Goal: Task Accomplishment & Management: Use online tool/utility

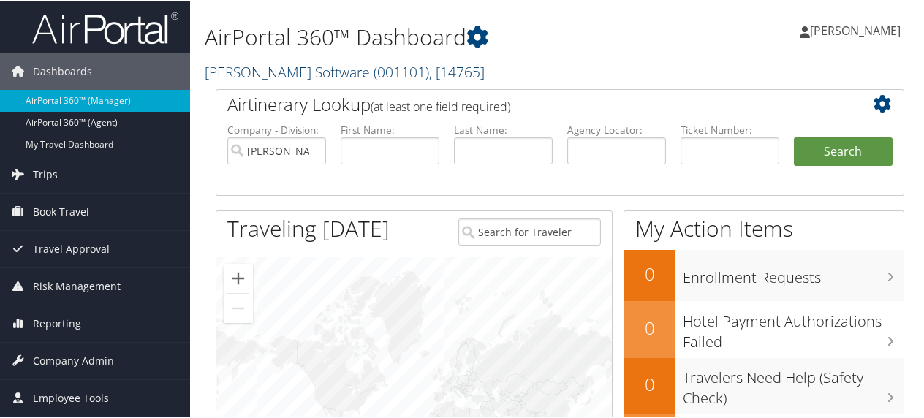
click at [308, 73] on link "McLeod Software ( 001101 ) , [ 14765 ]" at bounding box center [345, 71] width 280 height 20
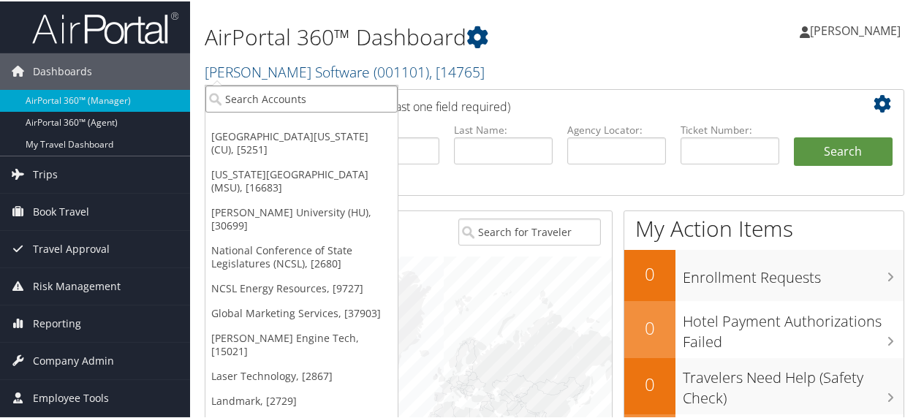
click at [276, 102] on input "search" at bounding box center [302, 97] width 192 height 27
type input "university of colorado"
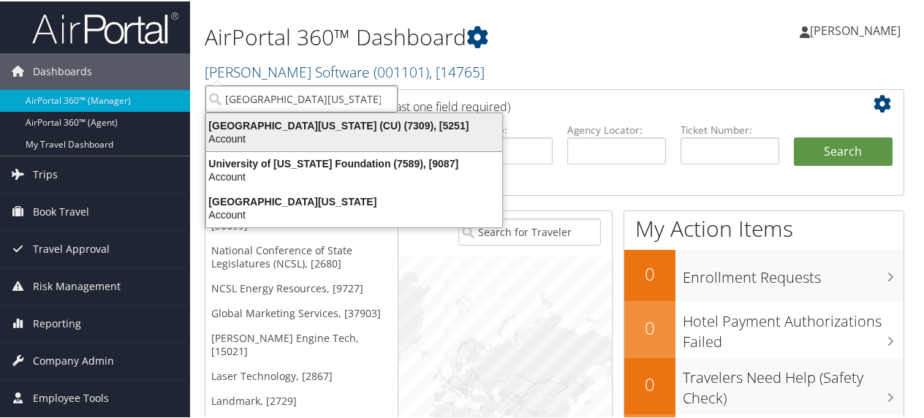
click at [290, 124] on div "University of Colorado (CU) (7309), [5251]" at bounding box center [354, 124] width 314 height 13
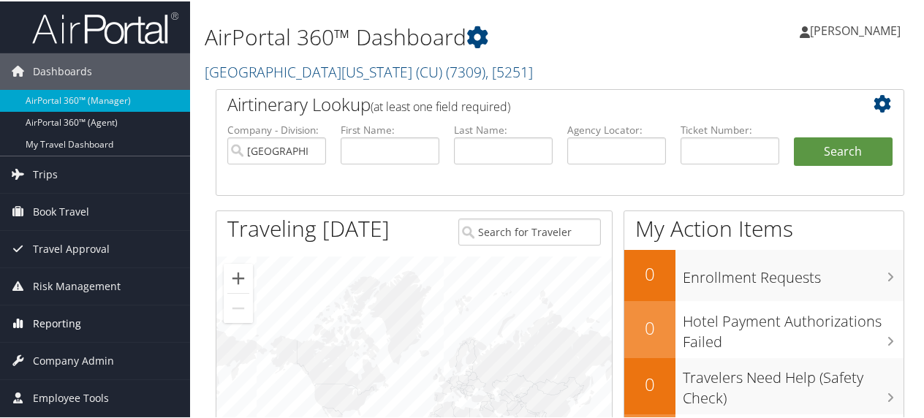
click at [58, 319] on span "Reporting" at bounding box center [57, 322] width 48 height 37
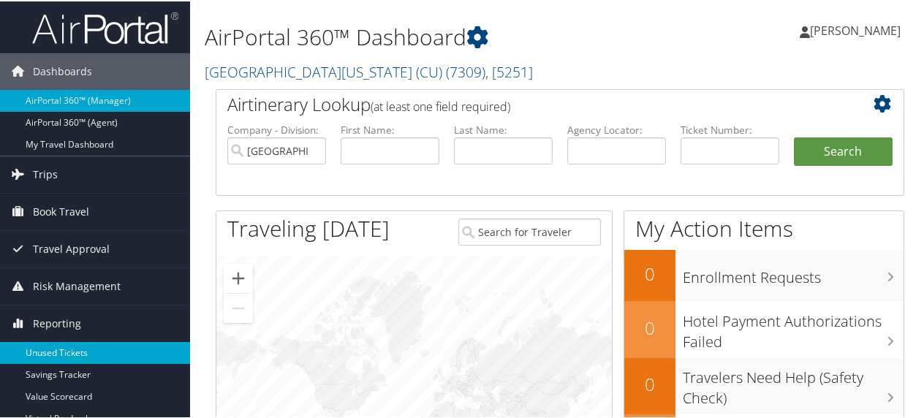
click at [58, 350] on link "Unused Tickets" at bounding box center [95, 352] width 190 height 22
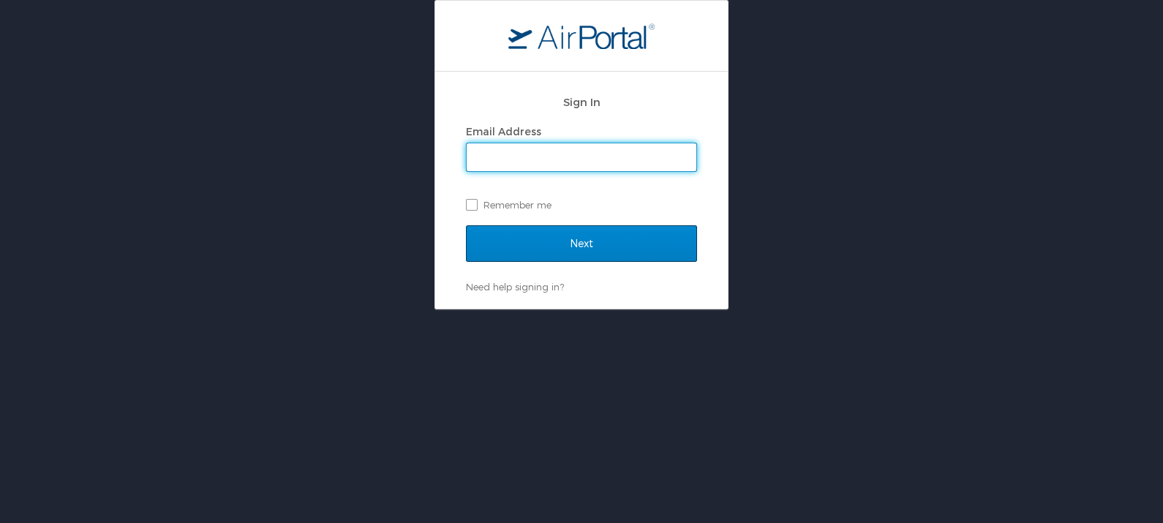
type input "sue.schroeder@cbtravel.com"
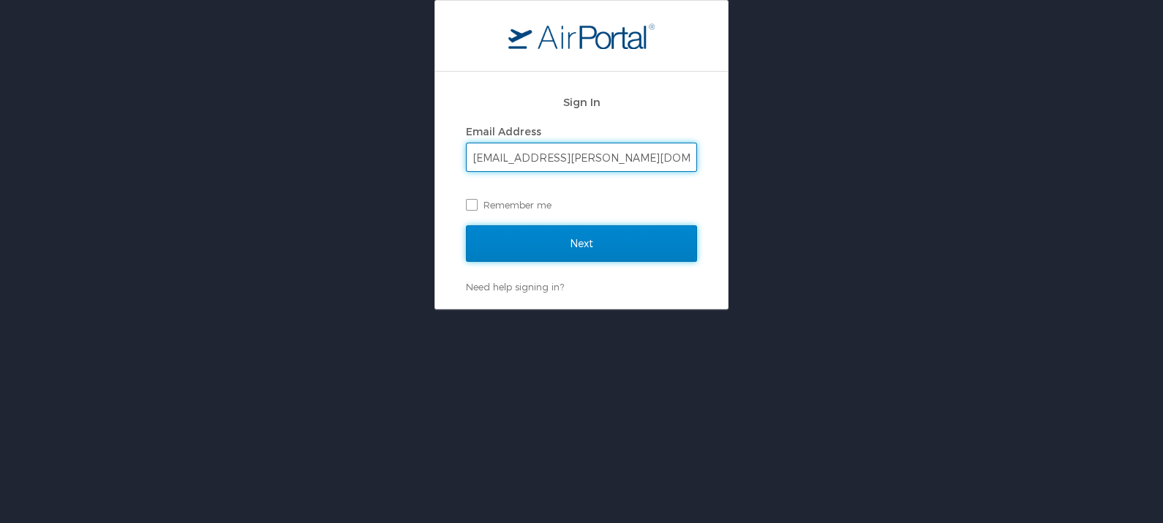
click at [558, 244] on input "Next" at bounding box center [581, 243] width 231 height 37
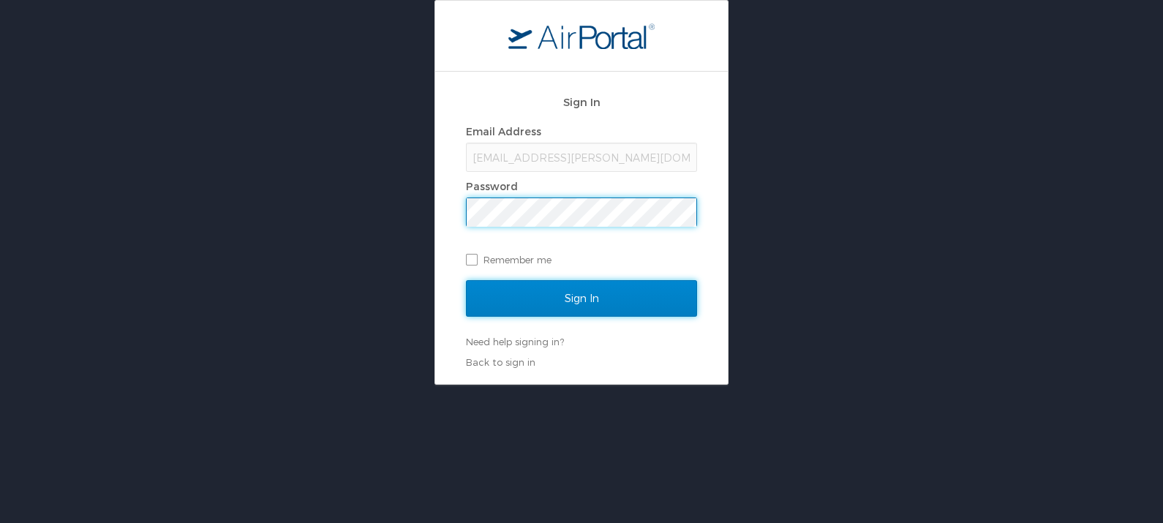
click at [561, 287] on input "Sign In" at bounding box center [581, 298] width 231 height 37
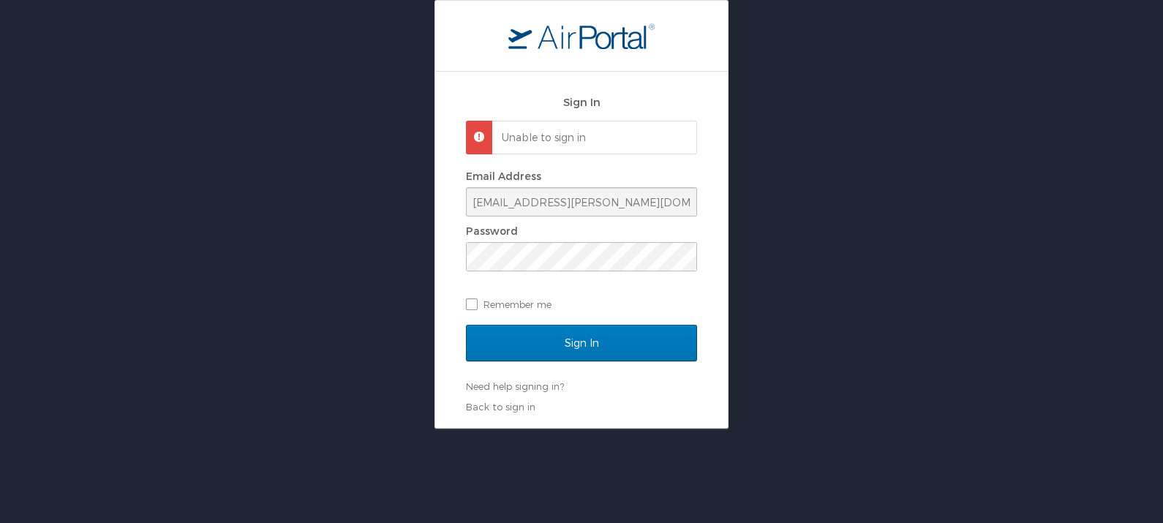
click at [549, 130] on p "Unable to sign in" at bounding box center [592, 137] width 181 height 15
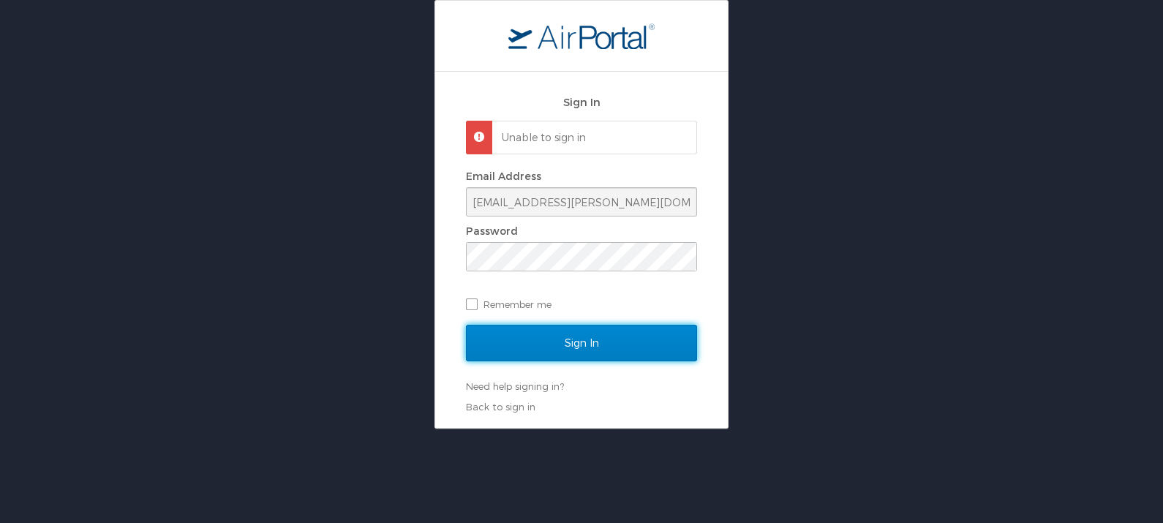
click at [579, 341] on input "Sign In" at bounding box center [581, 343] width 231 height 37
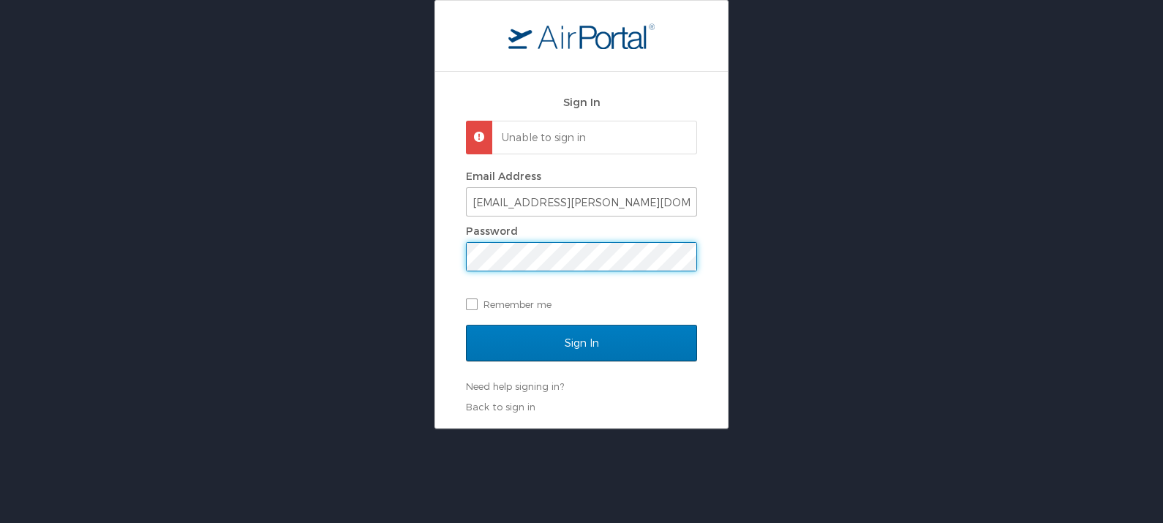
click at [438, 263] on div "Sign In Unable to sign in Email Address sue.schroeder@cbtravel.com Password Rem…" at bounding box center [581, 250] width 293 height 356
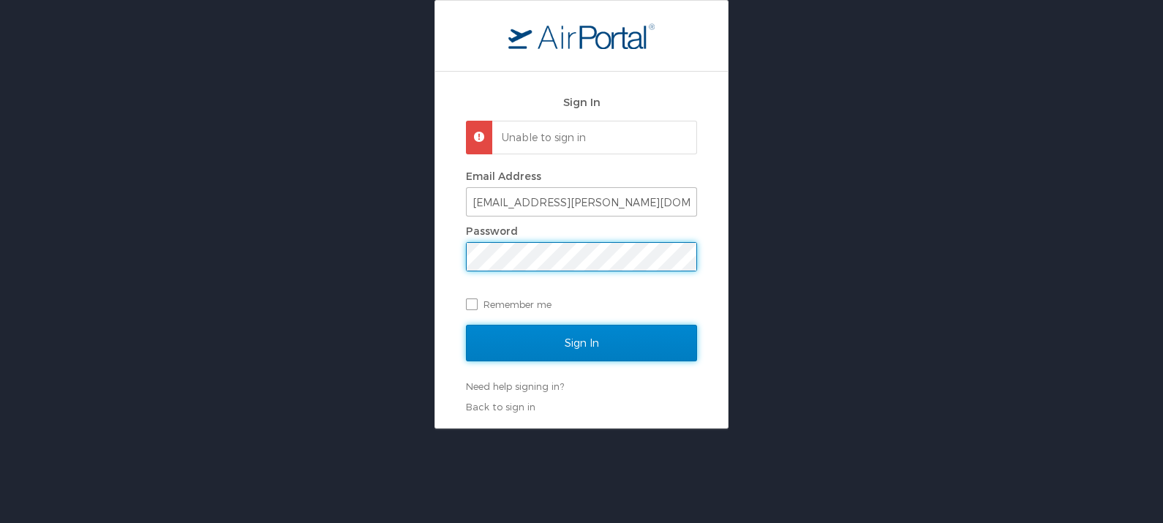
click at [542, 344] on input "Sign In" at bounding box center [581, 343] width 231 height 37
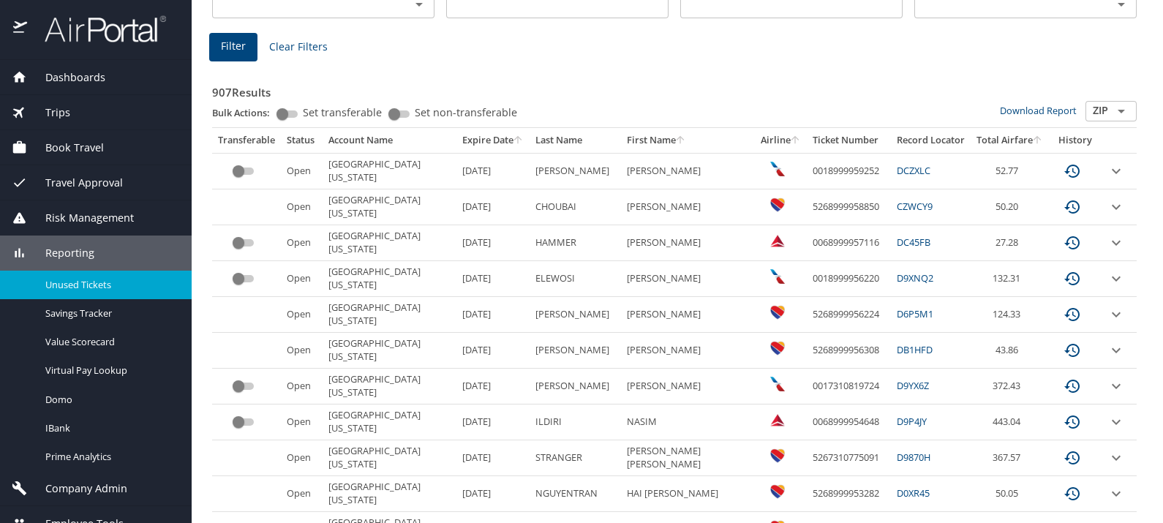
scroll to position [199, 0]
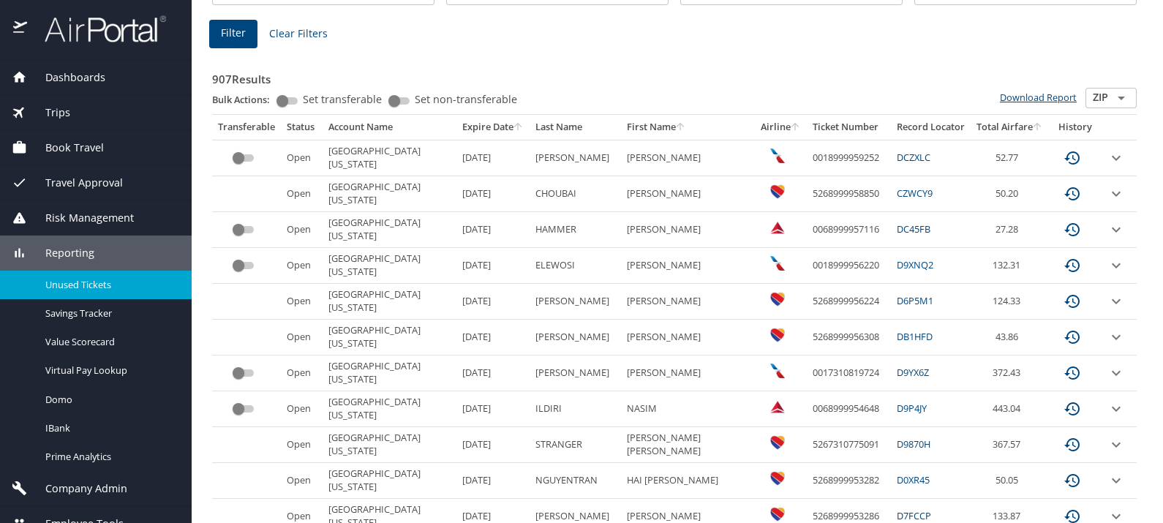
click at [1039, 93] on link "Download Report" at bounding box center [1038, 97] width 77 height 13
